Goal: Task Accomplishment & Management: Complete application form

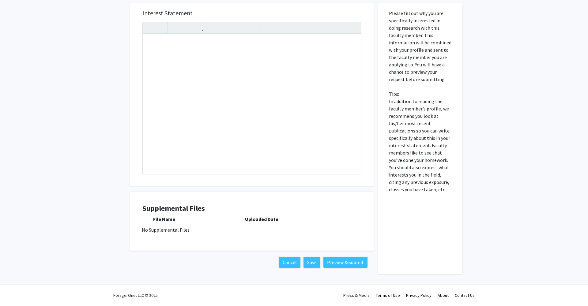
scroll to position [218, 0]
click at [170, 230] on div "No Supplemental Files" at bounding box center [252, 229] width 220 height 7
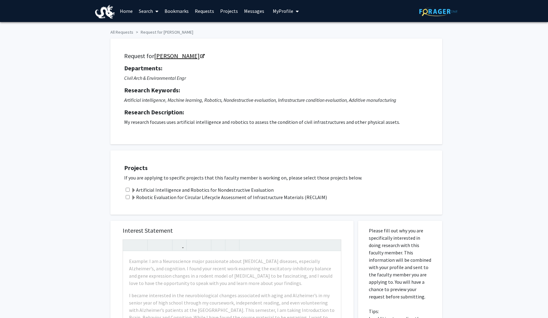
scroll to position [0, 0]
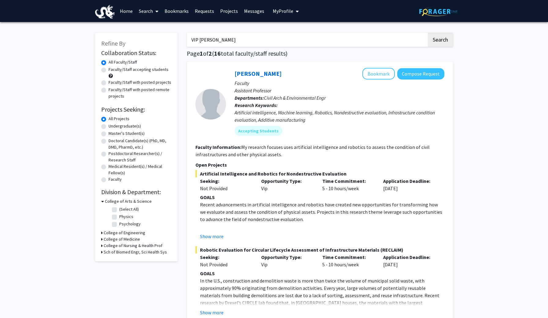
click at [118, 127] on label "Undergraduate(s)" at bounding box center [125, 126] width 32 height 6
click at [113, 127] on input "Undergraduate(s)" at bounding box center [111, 125] width 4 height 4
radio input "true"
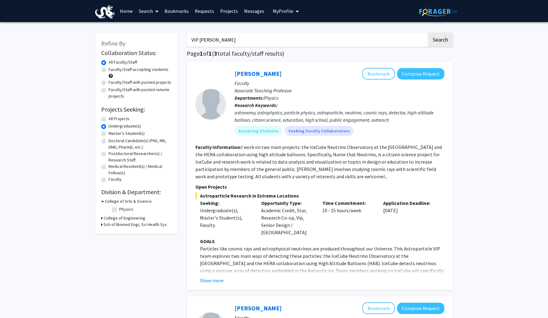
click at [104, 219] on h3 "College of Engineering" at bounding box center [125, 218] width 42 height 6
click at [105, 242] on h3 "Sch of Biomed Engr, Sci Health Sys" at bounding box center [135, 240] width 63 height 6
click at [103, 200] on icon at bounding box center [102, 201] width 3 height 6
click at [114, 214] on fg-checkbox "Electrical & Computer Engineering Electrical & Computer Engineering" at bounding box center [141, 219] width 58 height 13
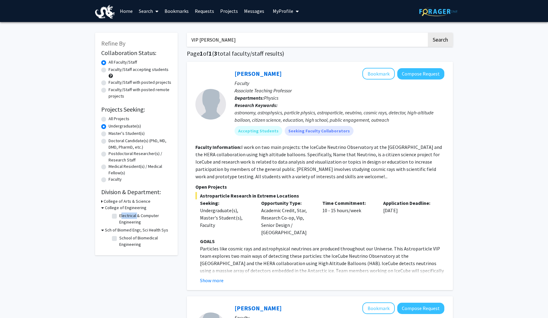
click at [119, 216] on label "Electrical & Computer Engineering" at bounding box center [144, 219] width 51 height 13
click at [119, 216] on input "Electrical & Computer Engineering" at bounding box center [121, 215] width 4 height 4
checkbox input "true"
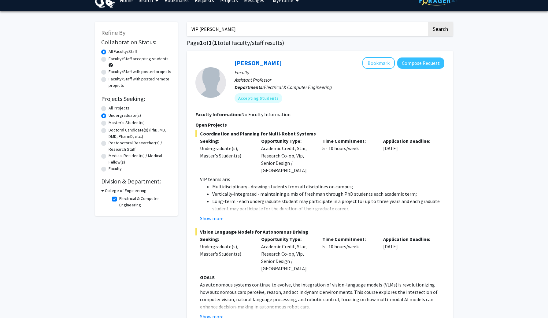
scroll to position [12, 0]
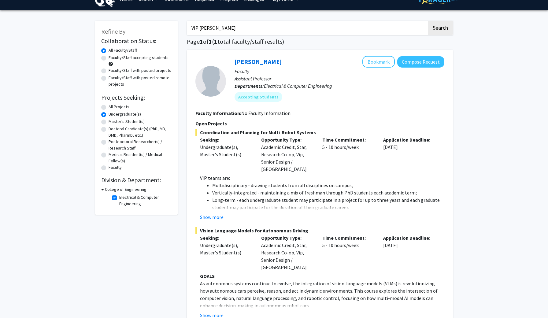
click at [157, 59] on label "Faculty/Staff accepting students" at bounding box center [139, 57] width 60 height 6
click at [113, 58] on input "Faculty/Staff accepting students" at bounding box center [111, 56] width 4 height 4
radio input "true"
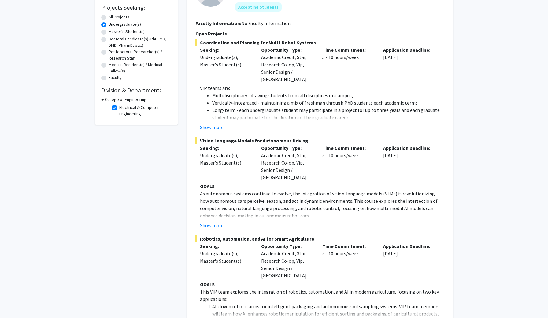
scroll to position [108, 0]
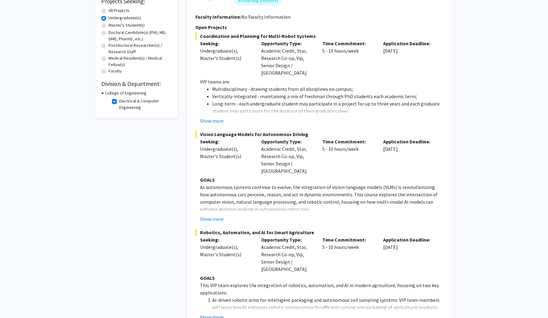
click at [217, 306] on button "Show more" at bounding box center [212, 317] width 24 height 7
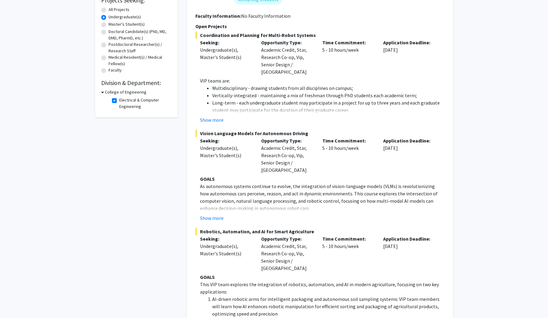
scroll to position [92, 0]
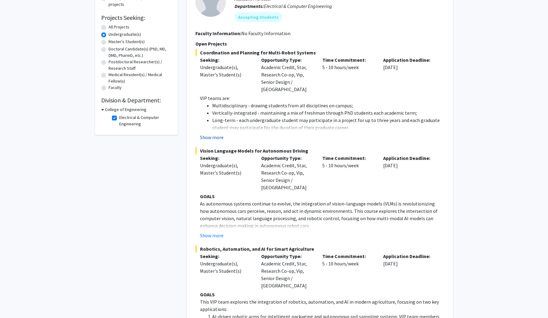
click at [215, 134] on button "Show more" at bounding box center [212, 137] width 24 height 7
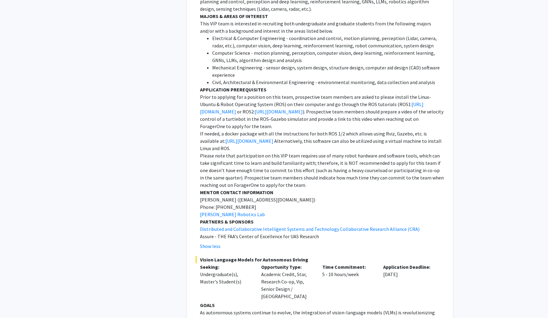
scroll to position [640, 0]
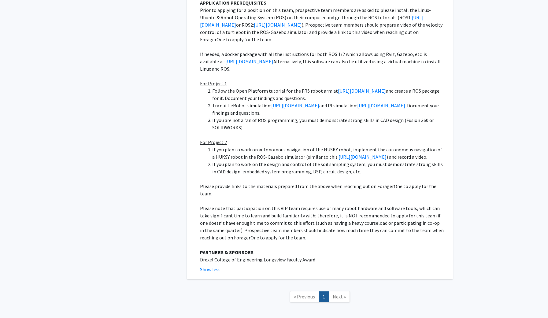
click at [336, 294] on span "Next »" at bounding box center [339, 297] width 13 height 6
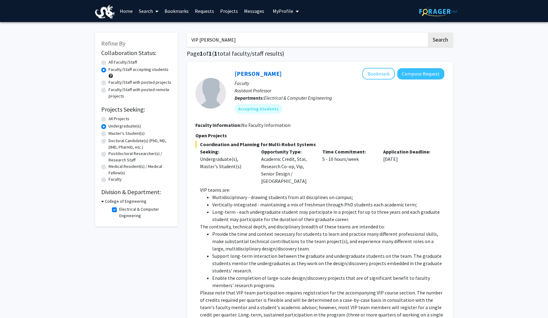
scroll to position [0, 0]
click at [118, 212] on fg-checkbox "Electrical & Computer Engineering Electrical & Computer Engineering" at bounding box center [141, 212] width 58 height 13
click at [118, 211] on fg-checkbox "Electrical & Computer Engineering Electrical & Computer Engineering" at bounding box center [141, 212] width 58 height 13
click at [119, 211] on label "Electrical & Computer Engineering" at bounding box center [144, 212] width 51 height 13
click at [119, 210] on input "Electrical & Computer Engineering" at bounding box center [121, 208] width 4 height 4
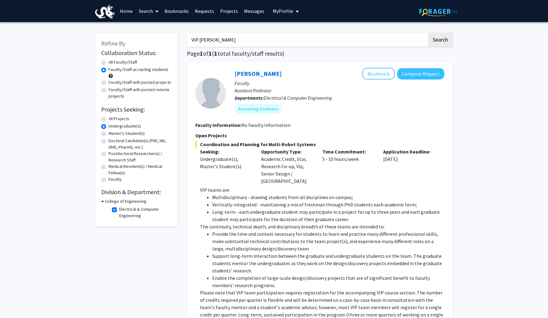
checkbox input "false"
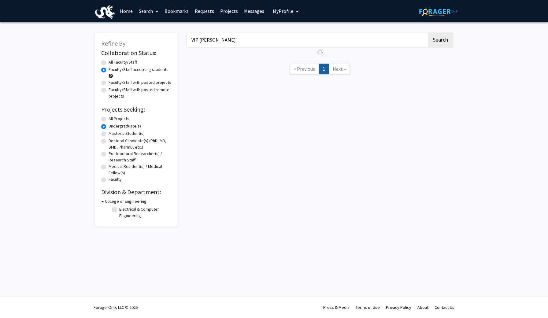
click at [282, 9] on span "My Profile" at bounding box center [283, 11] width 21 height 6
click at [288, 47] on link "Account Settings" at bounding box center [304, 47] width 55 height 7
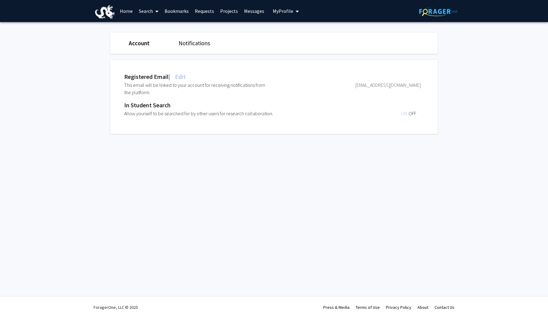
click at [148, 11] on link "Search" at bounding box center [149, 10] width 26 height 21
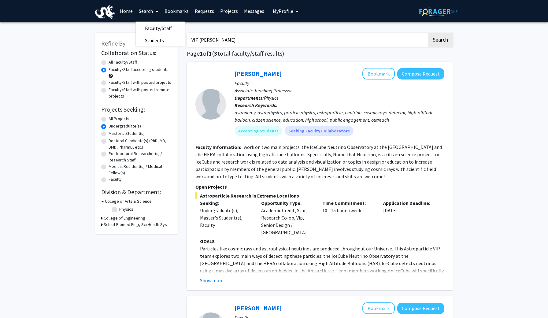
click at [176, 87] on div "Refine By Collaboration Status: Collaboration Status All Faculty/Staff Collabor…" at bounding box center [136, 133] width 83 height 201
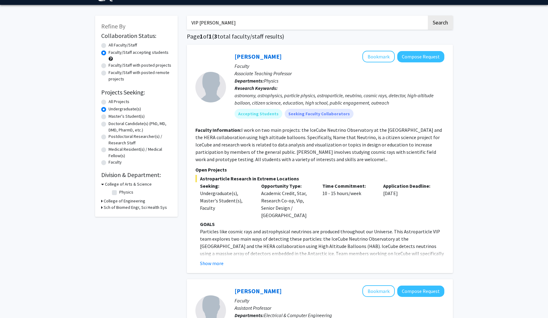
scroll to position [20, 0]
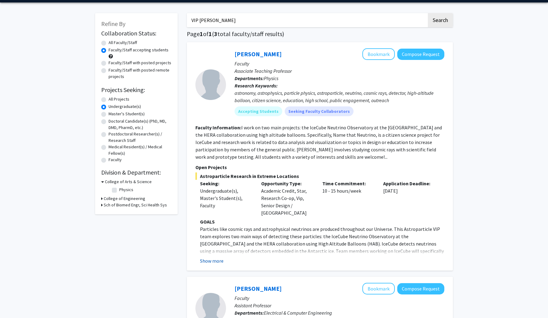
click at [211, 257] on button "Show more" at bounding box center [212, 260] width 24 height 7
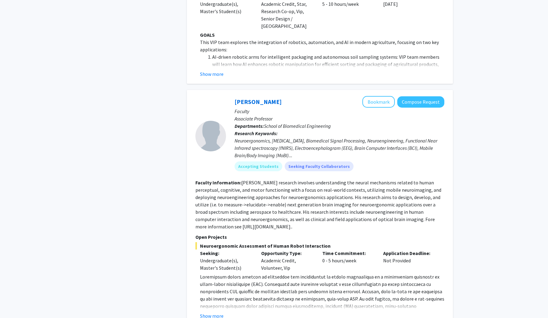
scroll to position [881, 0]
click at [207, 306] on button "Show more" at bounding box center [212, 315] width 24 height 7
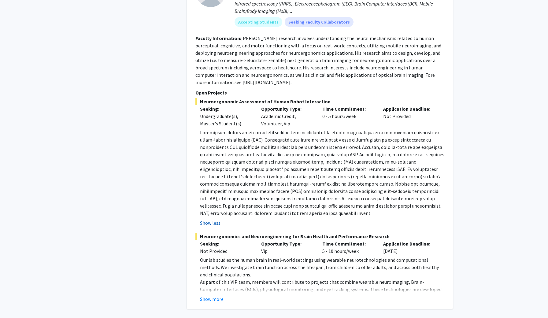
scroll to position [1029, 0]
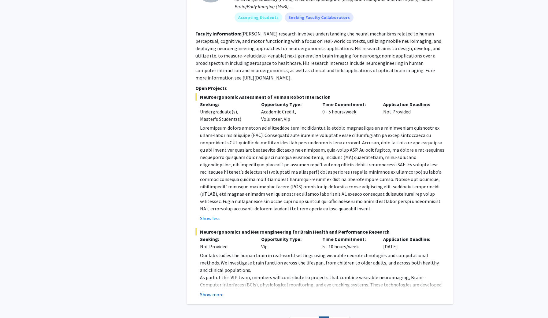
click at [215, 291] on button "Show more" at bounding box center [212, 294] width 24 height 7
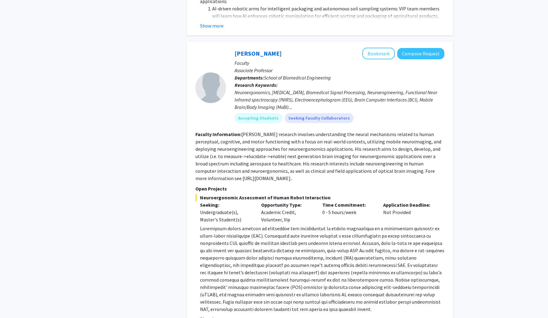
scroll to position [925, 0]
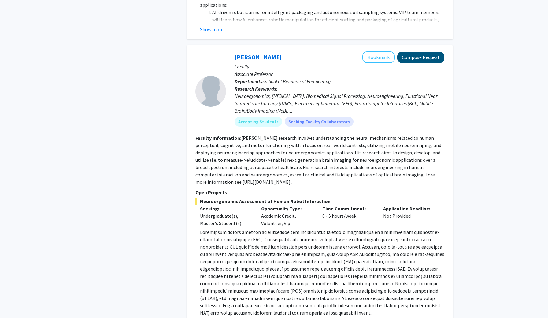
click at [414, 52] on button "Compose Request" at bounding box center [420, 57] width 47 height 11
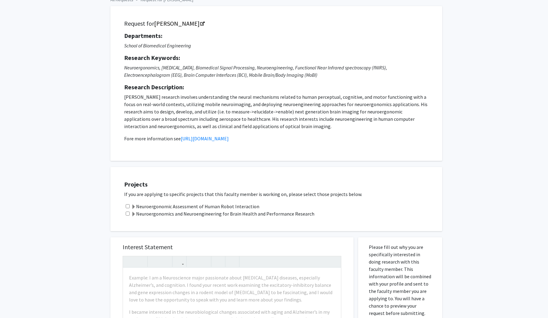
scroll to position [33, 0]
click at [166, 207] on label "Neuroergonomic Assessment of Human Robot Interaction" at bounding box center [195, 205] width 128 height 7
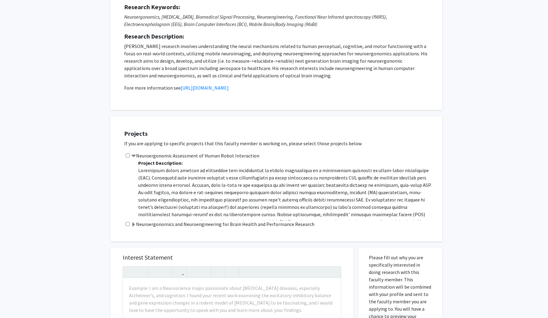
scroll to position [86, 0]
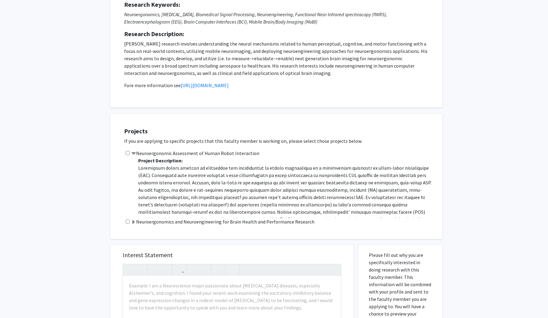
click at [156, 226] on label "Neuroergonomics and Neuroengineering for Brain Health and Performance Research" at bounding box center [222, 221] width 183 height 7
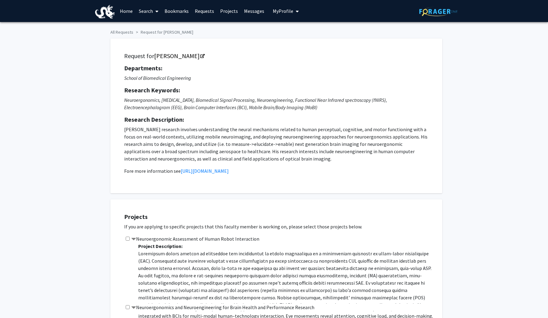
scroll to position [0, 0]
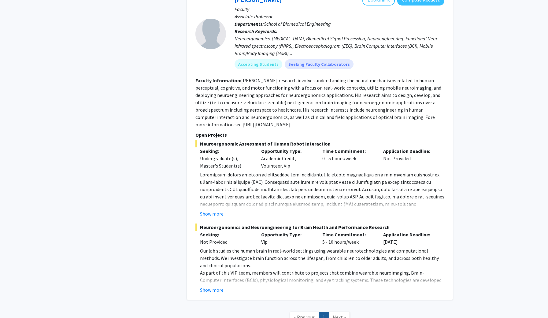
scroll to position [691, 0]
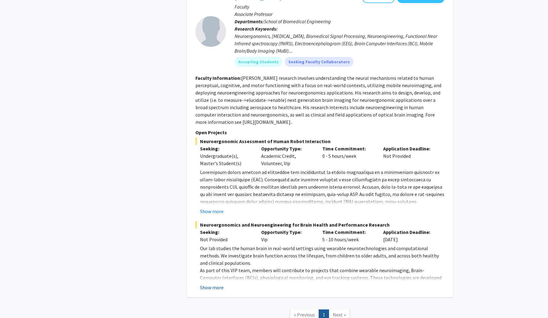
click at [216, 284] on button "Show more" at bounding box center [212, 287] width 24 height 7
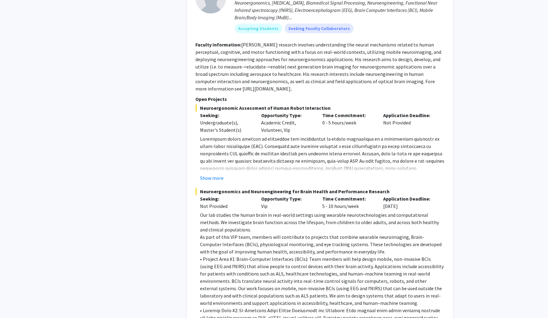
scroll to position [730, 0]
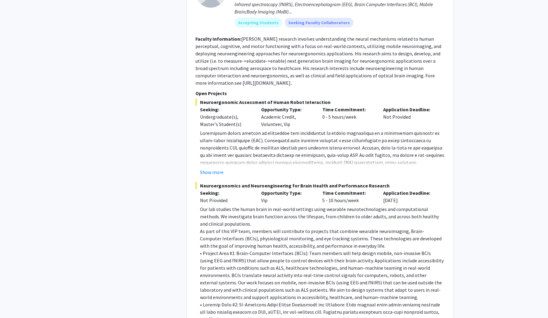
click at [212, 169] on button "Show more" at bounding box center [212, 172] width 24 height 7
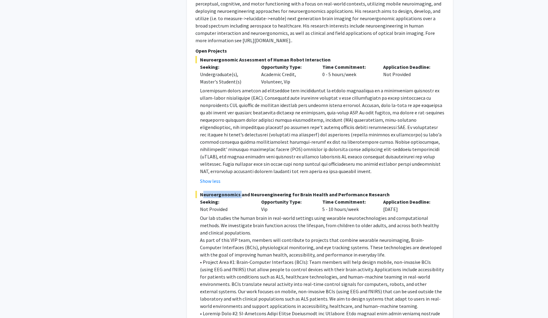
scroll to position [772, 0]
click at [213, 207] on div "Not Provided" at bounding box center [226, 210] width 52 height 7
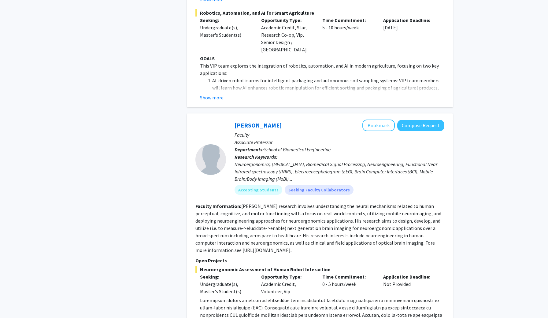
scroll to position [559, 0]
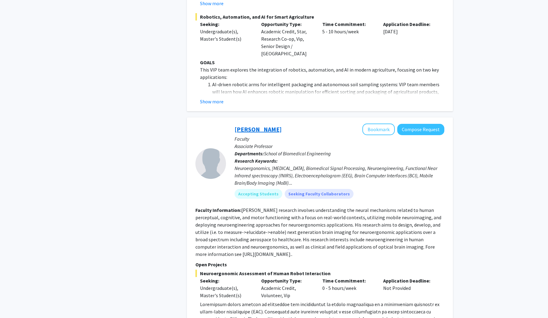
click at [248, 125] on link "[PERSON_NAME]" at bounding box center [258, 129] width 47 height 8
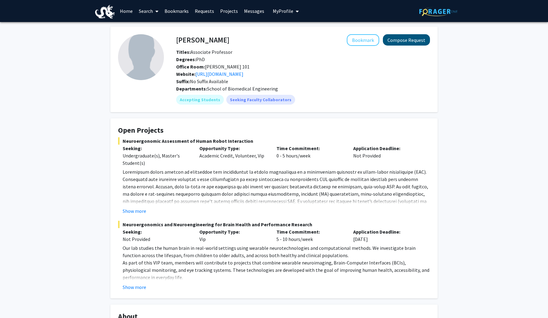
click at [398, 45] on button "Compose Request" at bounding box center [406, 39] width 47 height 11
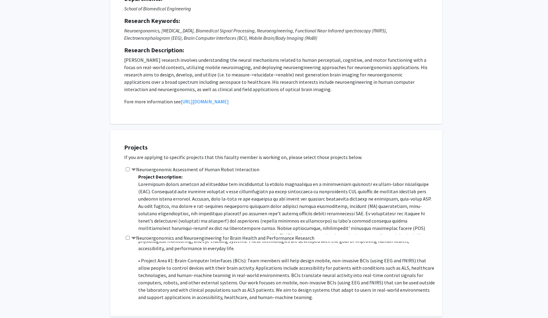
scroll to position [39, 0]
click at [127, 241] on div "Neuroergonomics and Neuroengineering for Brain Health and Performance Research …" at bounding box center [280, 268] width 312 height 69
click at [127, 240] on input "checkbox" at bounding box center [128, 238] width 4 height 4
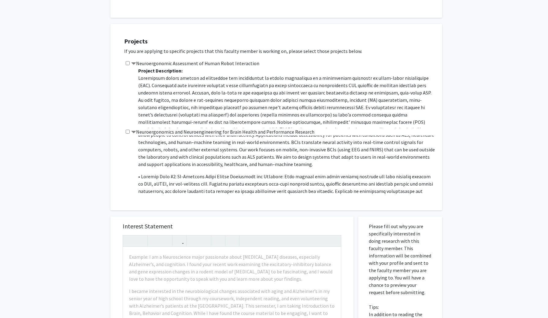
scroll to position [168, 0]
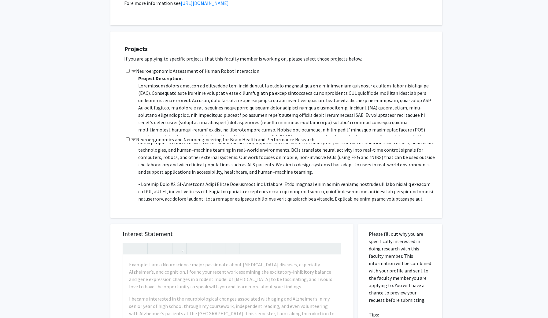
click at [128, 139] on div "Neuroergonomics and Neuroengineering for Brain Health and Performance Research …" at bounding box center [280, 170] width 312 height 69
click at [128, 140] on input "checkbox" at bounding box center [128, 139] width 4 height 4
checkbox input "true"
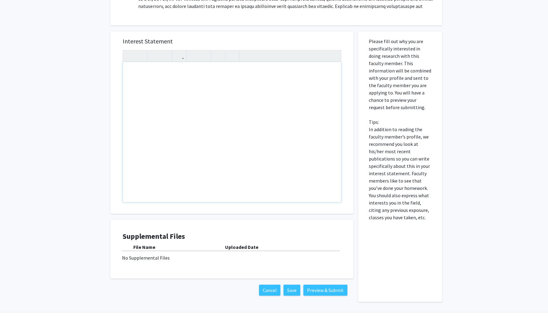
scroll to position [362, 0]
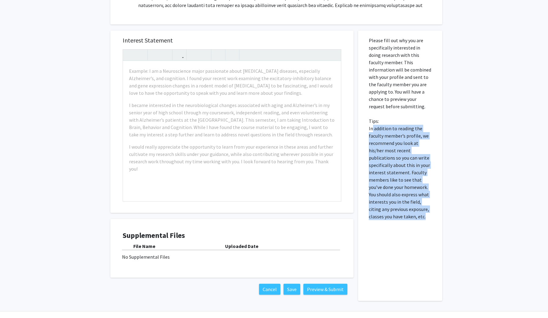
drag, startPoint x: 410, startPoint y: 220, endPoint x: 373, endPoint y: 126, distance: 101.3
click at [373, 126] on p "Please fill out why you are specifically interested in doing research with this…" at bounding box center [400, 129] width 63 height 184
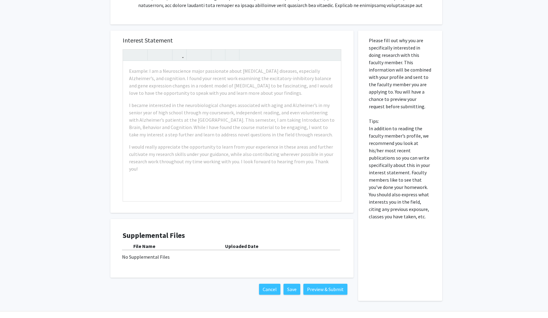
click at [370, 119] on p "Please fill out why you are specifically interested in doing research with this…" at bounding box center [400, 129] width 63 height 184
drag, startPoint x: 371, startPoint y: 40, endPoint x: 408, endPoint y: 225, distance: 188.3
click at [408, 225] on div "Please fill out why you are specifically interested in doing research with this…" at bounding box center [400, 166] width 75 height 271
copy p "P"
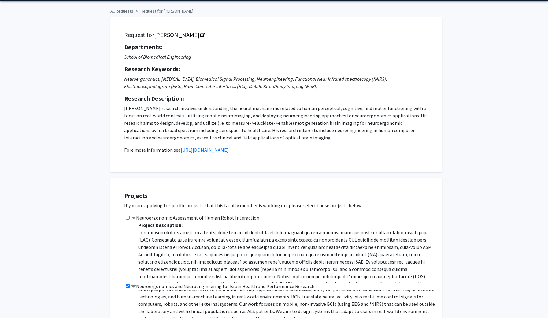
scroll to position [18, 0]
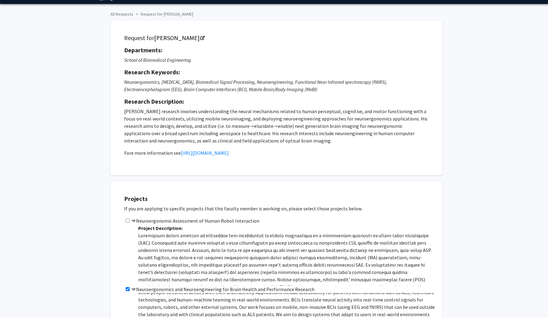
drag, startPoint x: 124, startPoint y: 51, endPoint x: 258, endPoint y: 158, distance: 171.4
click at [258, 158] on div "Request for [PERSON_NAME] Departments: School of Biomedical Engineering Researc…" at bounding box center [276, 98] width 317 height 140
copy div "Departments: School of Biomedical Engineering Research Keywords: Neuroergonomic…"
click at [257, 128] on p "[PERSON_NAME] research involves understanding the neural mechanisms related to …" at bounding box center [276, 126] width 304 height 37
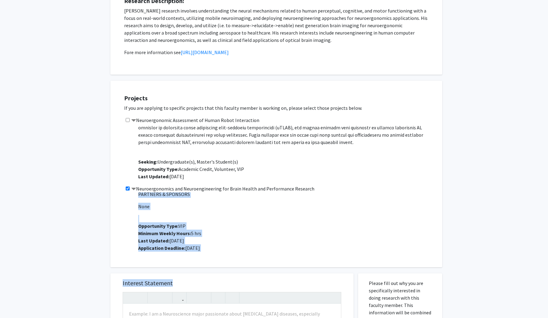
scroll to position [551, 0]
drag, startPoint x: 139, startPoint y: 196, endPoint x: 213, endPoint y: 248, distance: 90.7
copy p "Loremip Dolorsitame: Con adi elitsed doe tempo incid ut labo-etdol magnaali eni…"
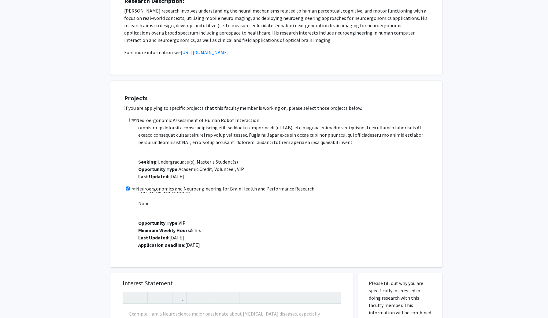
click at [346, 80] on div "Projects If you are applying to specific projects that this faculty member is w…" at bounding box center [274, 171] width 337 height 193
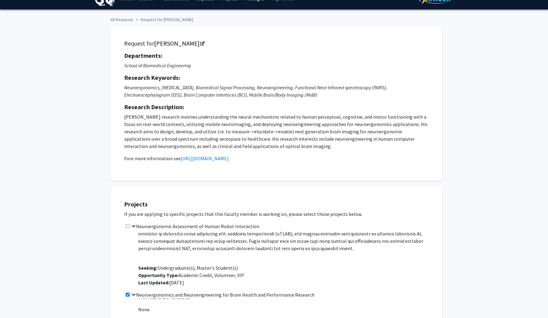
scroll to position [12, 0]
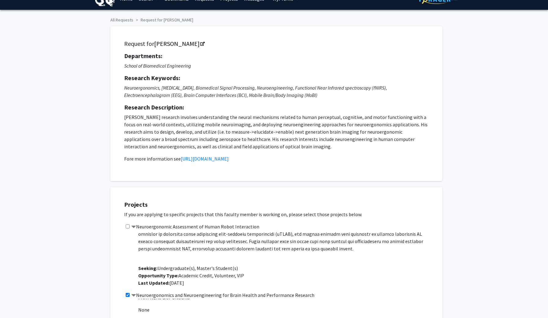
click at [202, 156] on p "[PERSON_NAME] research involves understanding the neural mechanisms related to …" at bounding box center [276, 138] width 304 height 49
click at [197, 162] on link "[URL][DOMAIN_NAME]" at bounding box center [205, 159] width 48 height 6
